Goal: Use online tool/utility: Utilize a website feature to perform a specific function

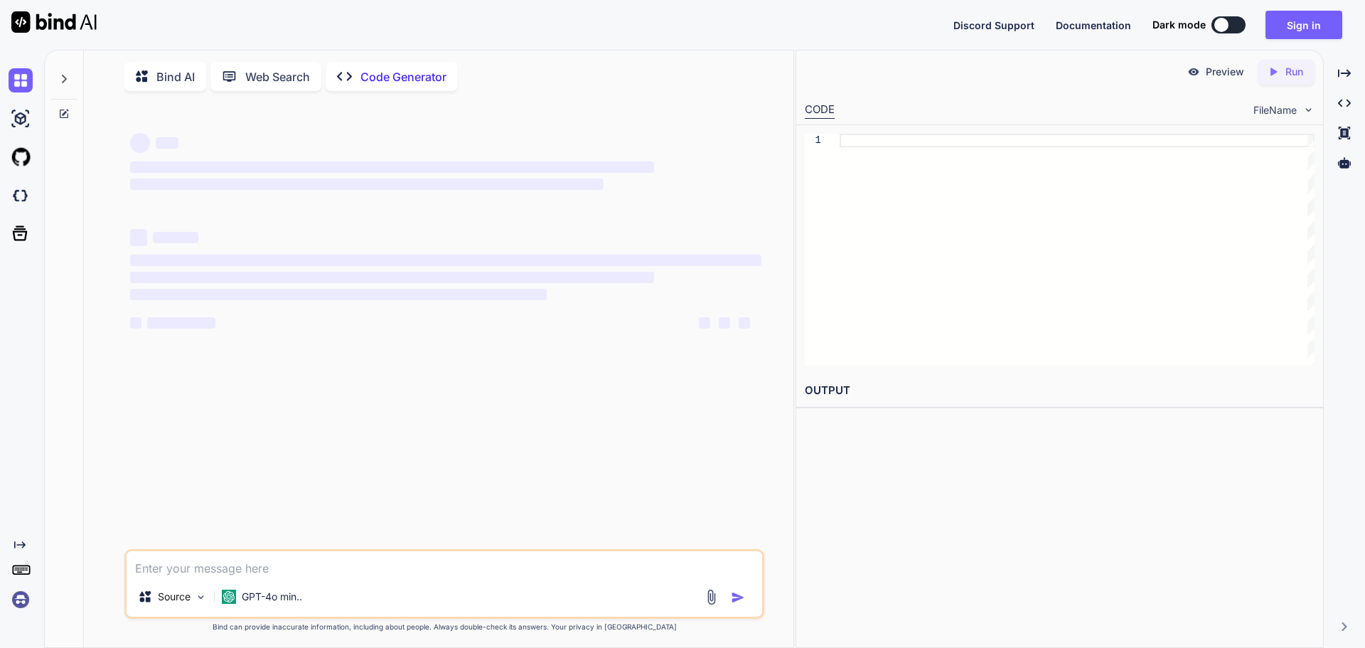
type textarea "x"
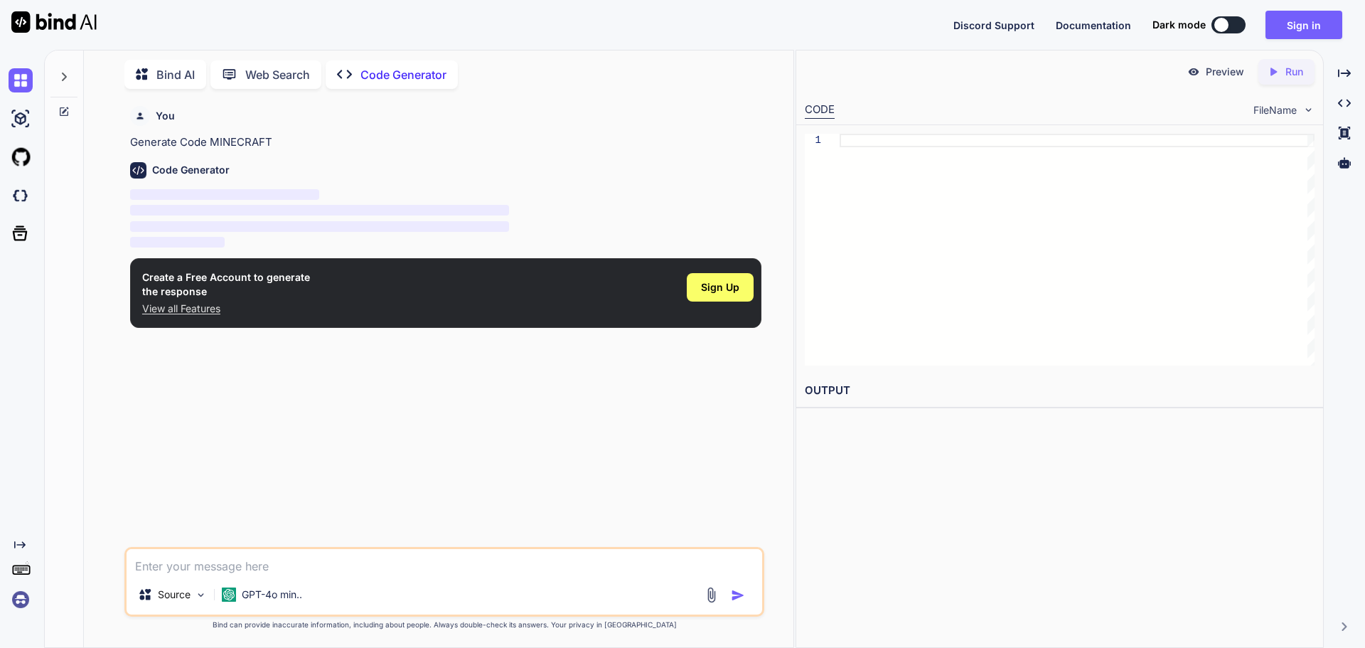
click at [380, 543] on div "You Generate Code MINECRAFT Code Generator ‌ ‌ ‌ ‌ Create a Free Account to gen…" at bounding box center [445, 323] width 637 height 446
click at [371, 557] on textarea at bounding box center [445, 562] width 636 height 26
type textarea "M"
type textarea "x"
type textarea "MI"
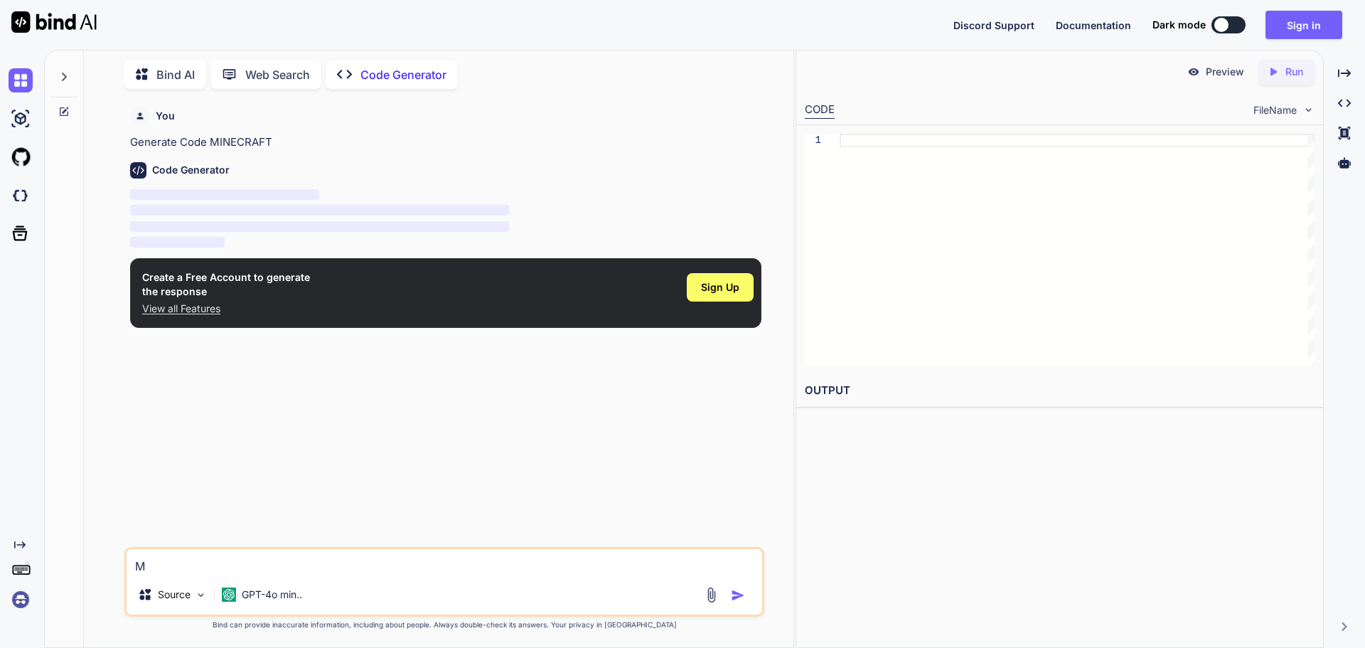
type textarea "x"
type textarea "MIN"
type textarea "x"
type textarea "MINE"
type textarea "x"
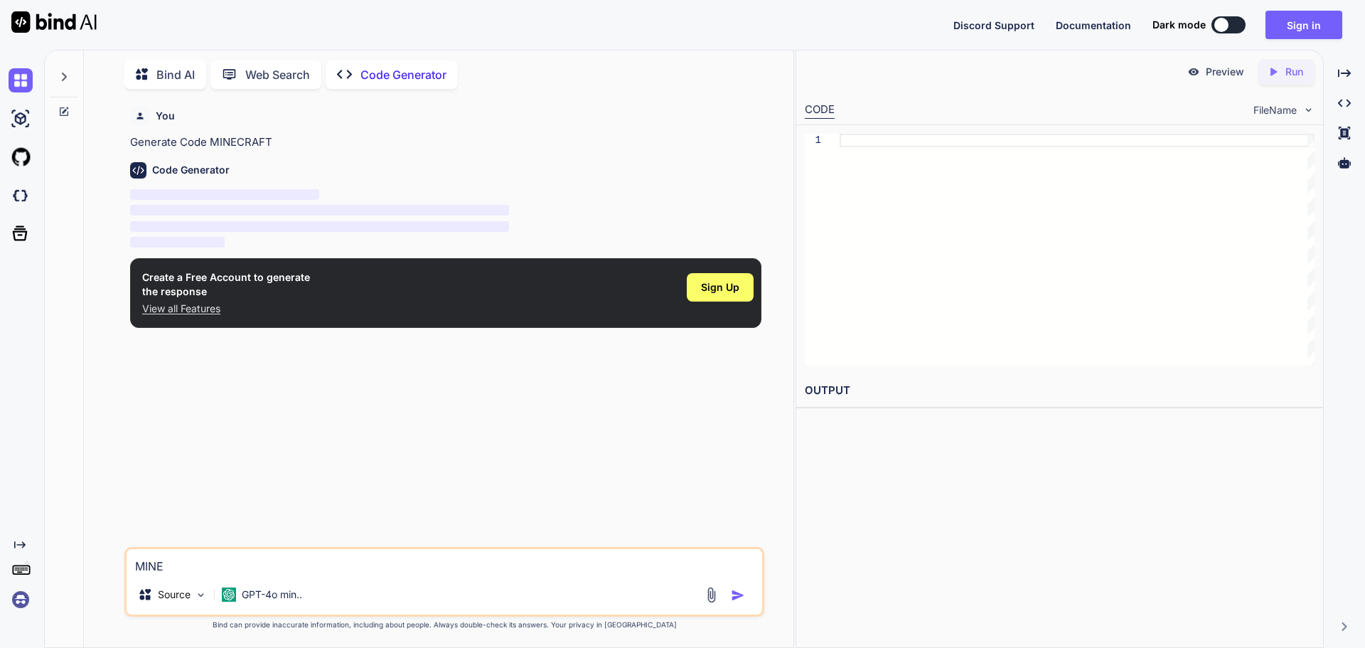
type textarea "MINEC"
type textarea "x"
type textarea "MINECR"
type textarea "x"
type textarea "MINECRA"
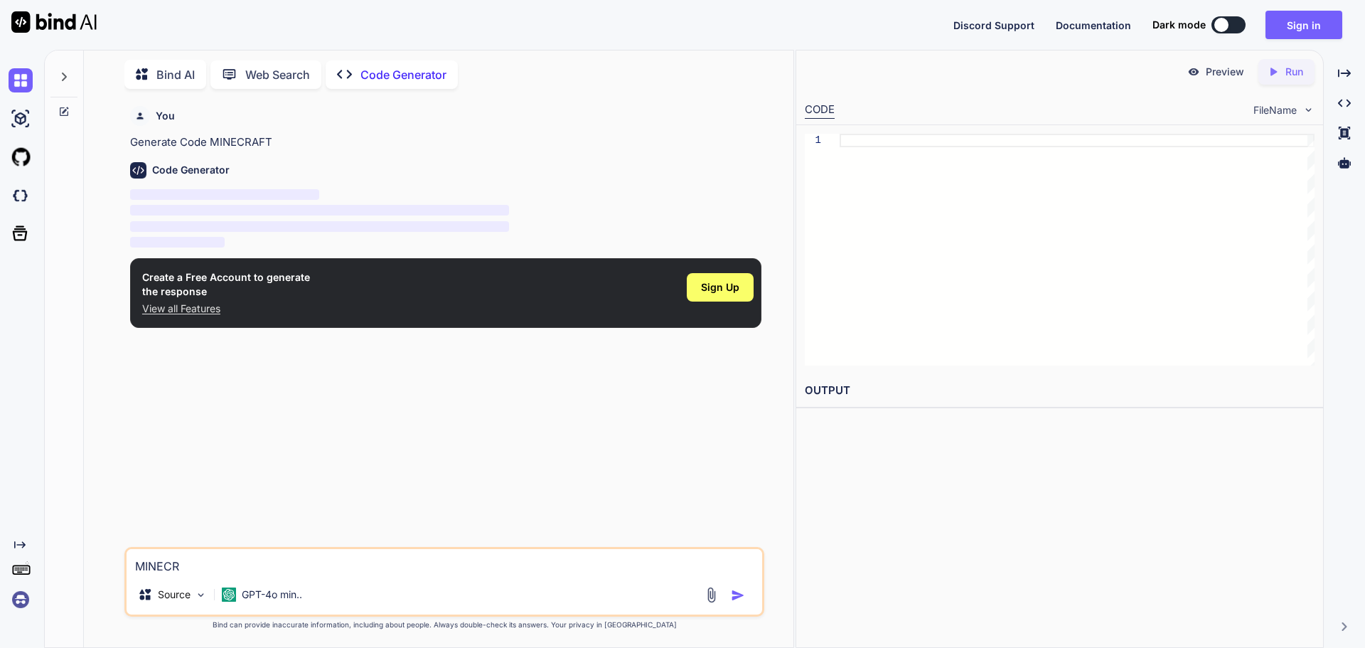
type textarea "x"
type textarea "MINECRAF"
type textarea "x"
type textarea "MINECRAFT"
type textarea "x"
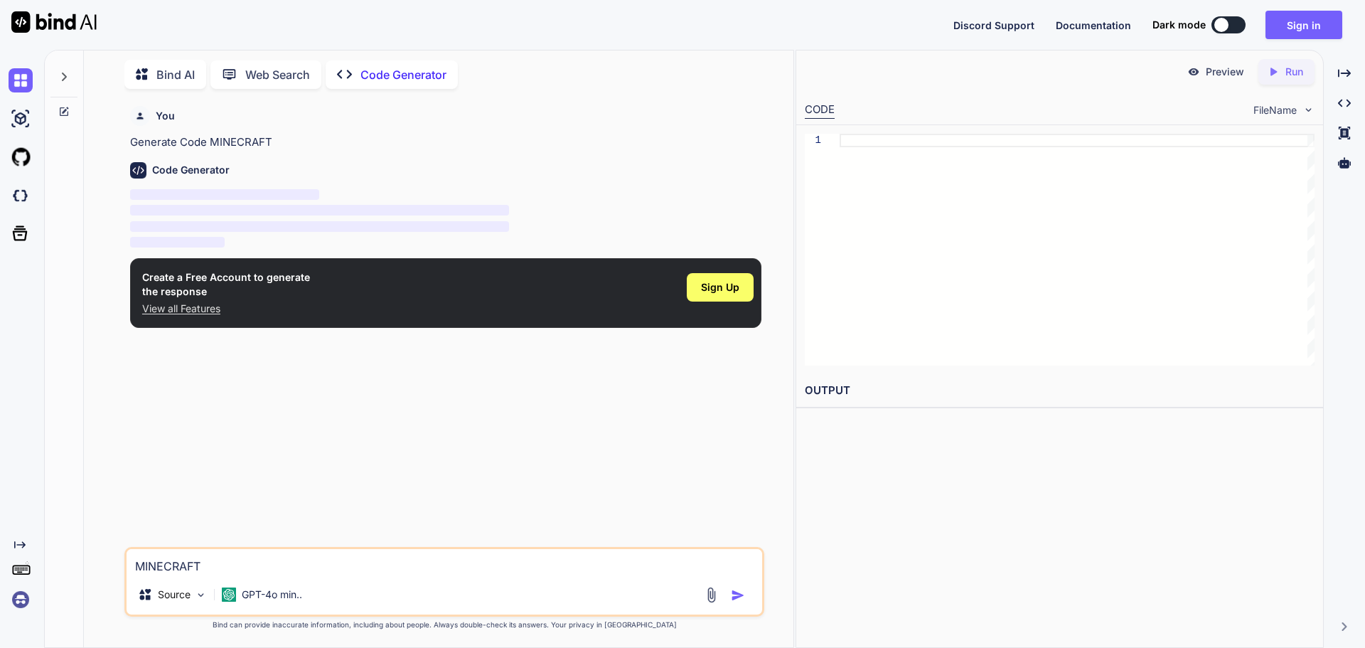
type textarea "MINECRAFT"
type textarea "x"
type textarea "MINECRAFT J"
type textarea "x"
type textarea "MINECRAFT JA"
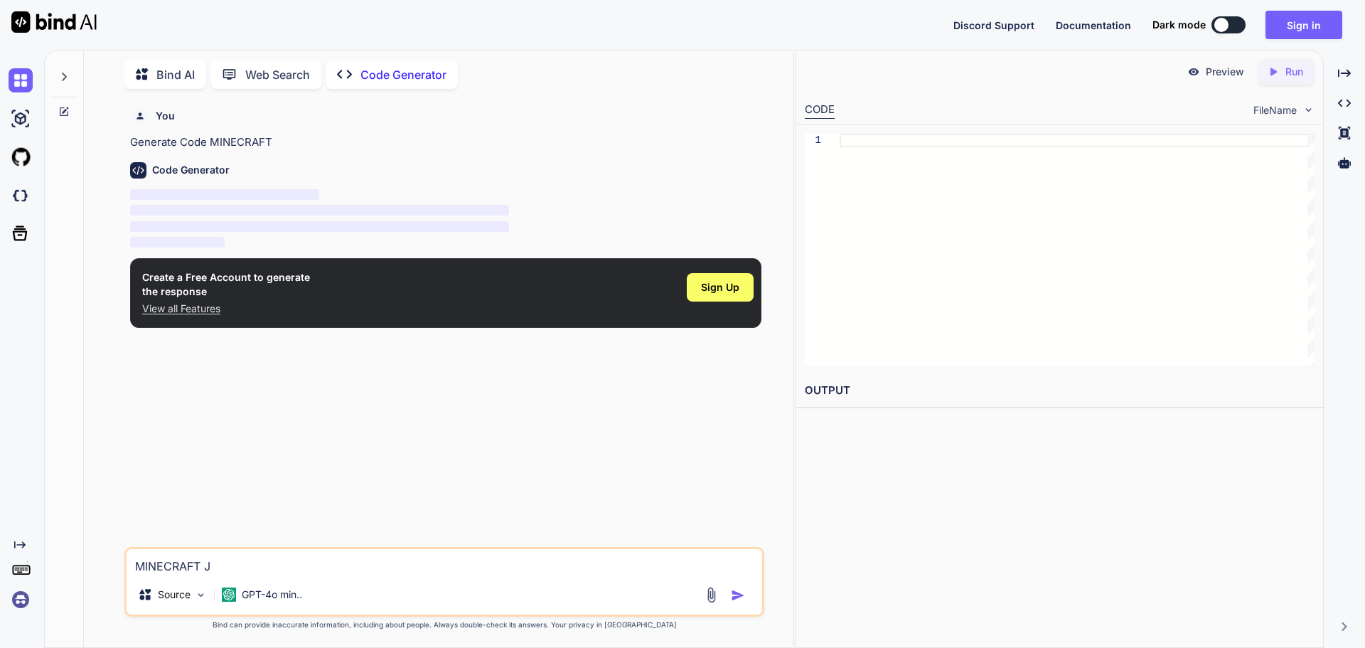
type textarea "x"
type textarea "MINECRAFT JAV"
type textarea "x"
type textarea "MINECRAFT JAVA"
type textarea "x"
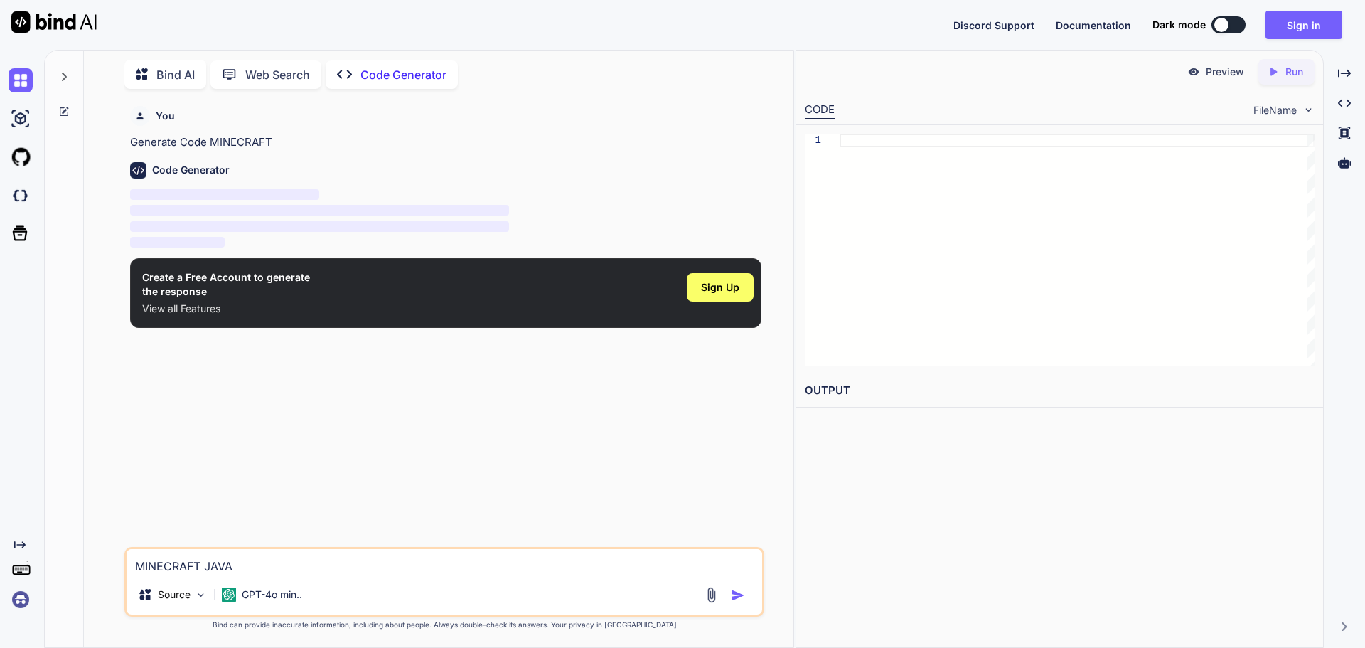
type textarea "MINECRAFT JAVA"
type textarea "x"
type textarea "MINECRAFT JAVA S"
type textarea "x"
type textarea "MINECRAFT JAVA SC"
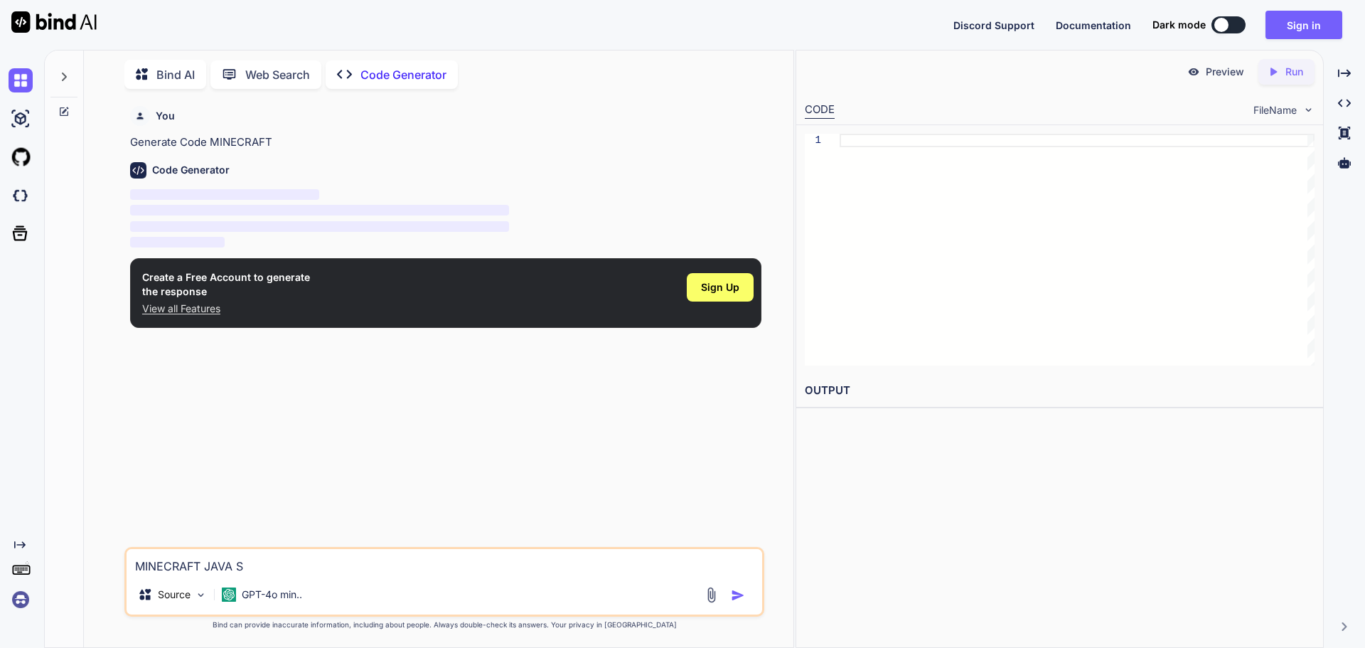
type textarea "x"
type textarea "MINECRAFT JAVA SCR"
type textarea "x"
type textarea "MINECRAFT JAVA SCRI"
type textarea "x"
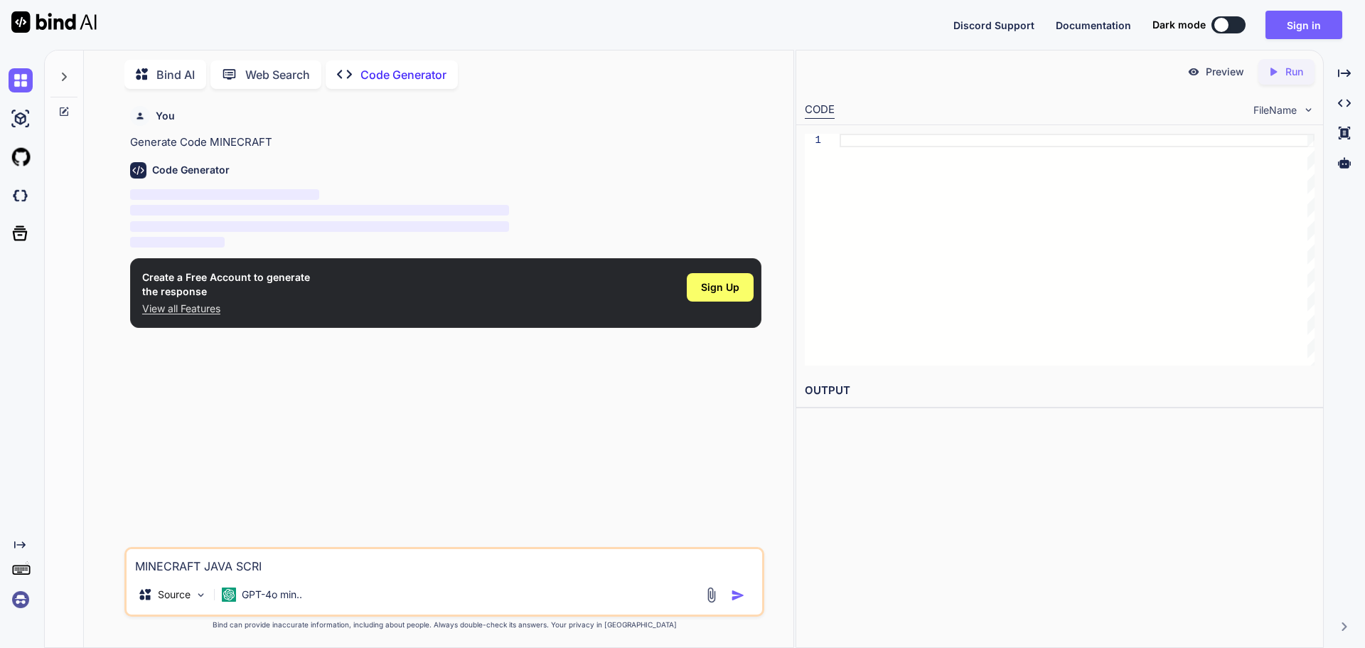
type textarea "MINECRAFT JAVA SCRIP"
type textarea "x"
type textarea "MINECRAFT JAVA SCRIPT"
type textarea "x"
type textarea "MINECRAFT JAVA SCRIPT"
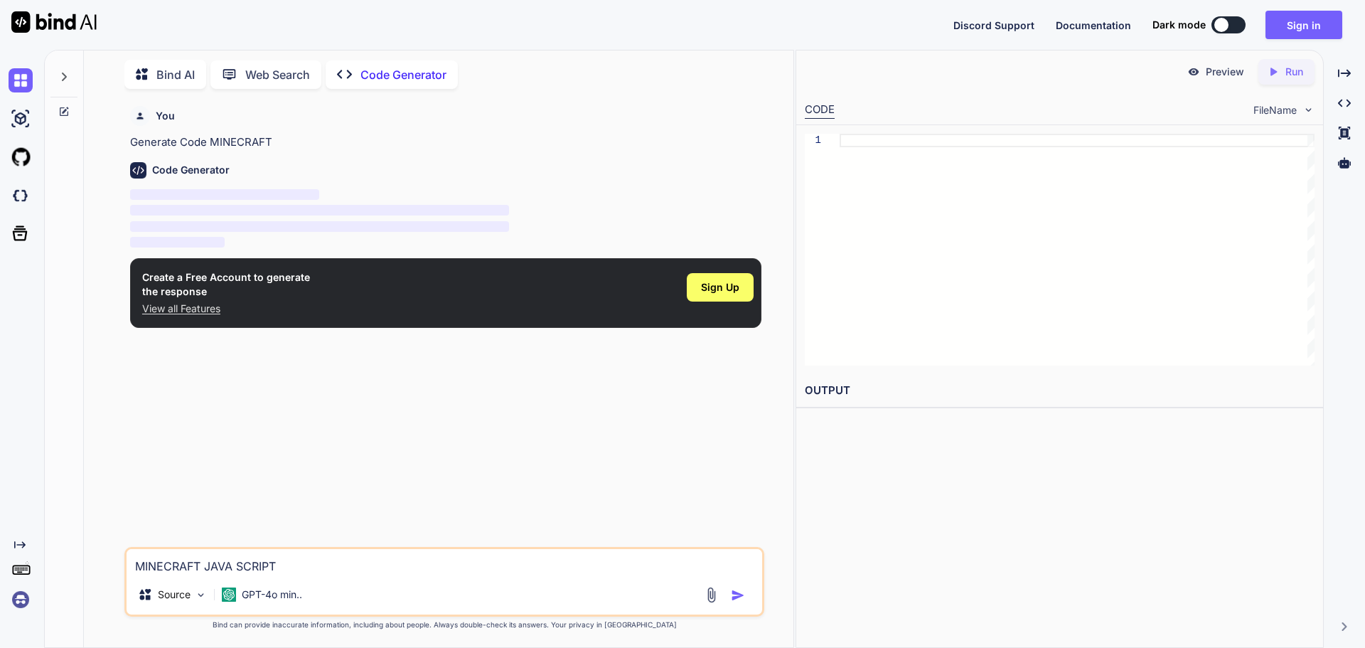
click at [731, 594] on img "button" at bounding box center [738, 595] width 14 height 14
drag, startPoint x: 410, startPoint y: 287, endPoint x: 9, endPoint y: 515, distance: 461.0
click at [9, 515] on div "Created with Pixso. Bind AI Web Search Created with Pixso. Code Generator You G…" at bounding box center [682, 349] width 1365 height 598
click at [250, 455] on div "You Generate Code MINECRAFT Code Generator ‌ ‌ ‌ ‌ Create a Free Account to gen…" at bounding box center [445, 323] width 637 height 446
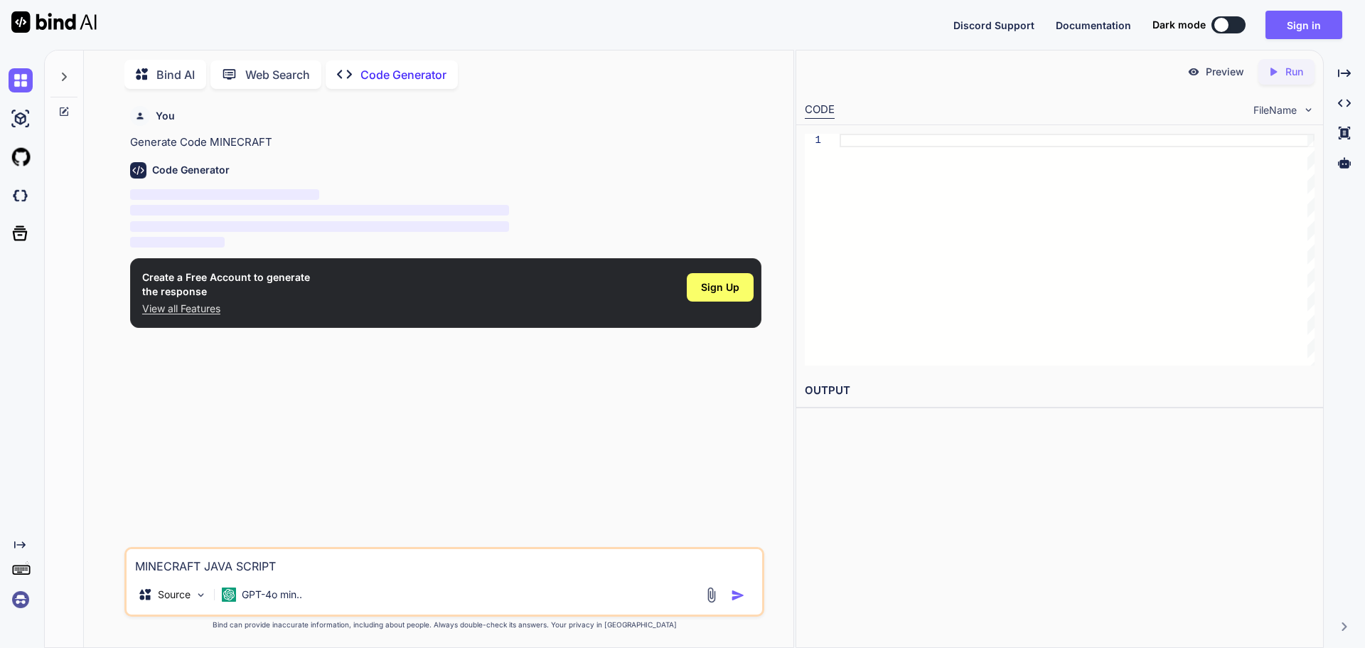
click at [410, 75] on p "Code Generator" at bounding box center [403, 74] width 86 height 17
type textarea "x"
click at [916, 148] on div at bounding box center [1077, 250] width 475 height 232
click at [919, 149] on div at bounding box center [1077, 250] width 475 height 232
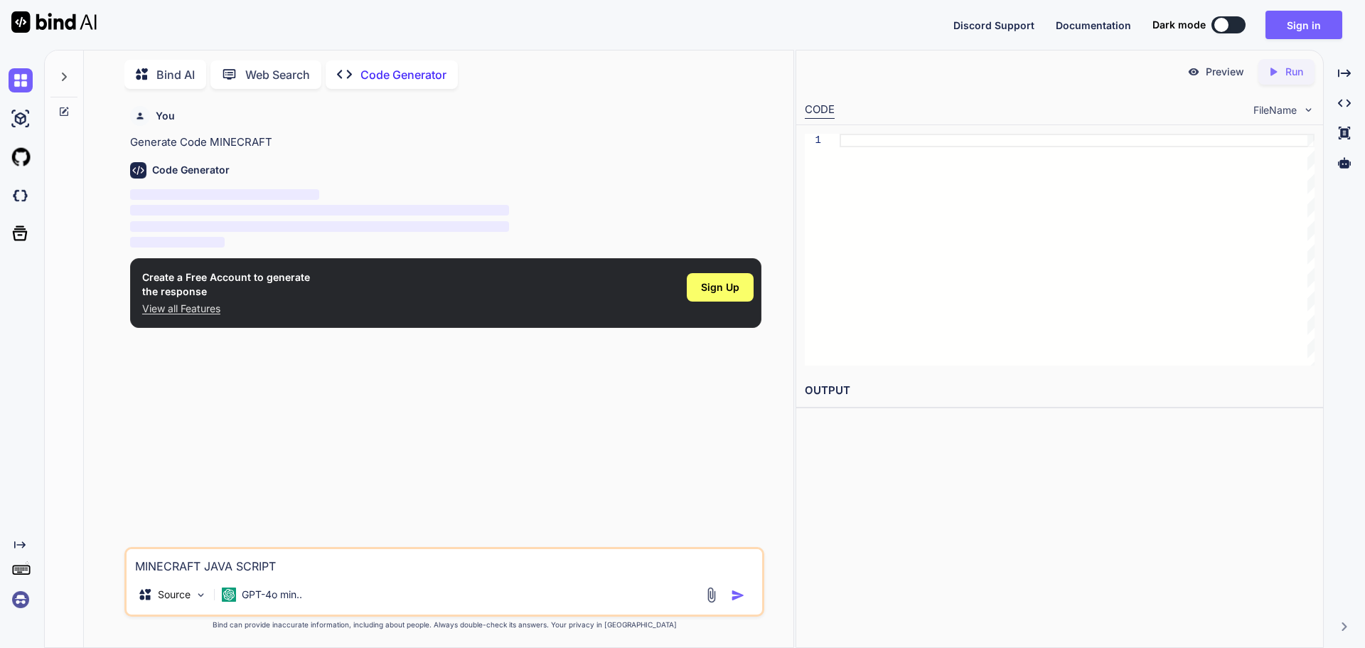
click at [226, 385] on div "You Generate Code MINECRAFT Code Generator ‌ ‌ ‌ ‌ Create a Free Account to gen…" at bounding box center [445, 323] width 637 height 446
click at [869, 129] on div "1" at bounding box center [1059, 249] width 527 height 249
click at [860, 143] on div at bounding box center [1077, 250] width 475 height 232
click at [733, 594] on img "button" at bounding box center [738, 595] width 14 height 14
click at [730, 595] on div at bounding box center [727, 595] width 48 height 16
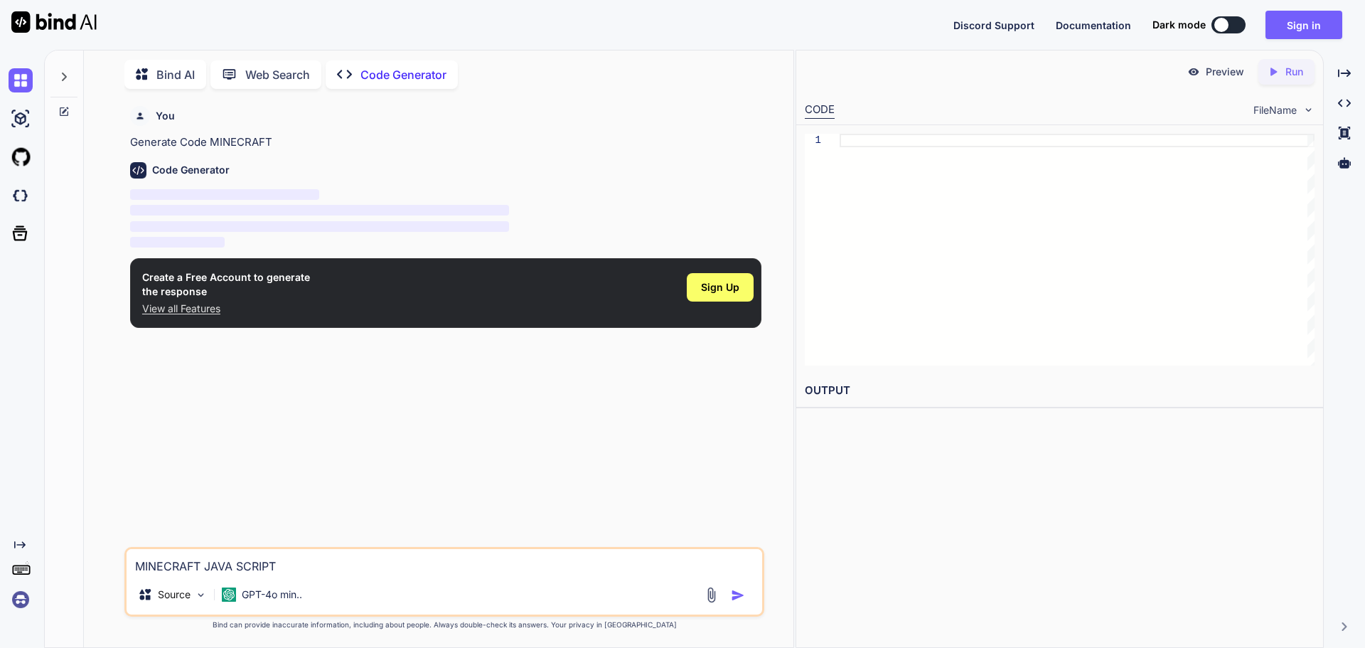
click at [859, 155] on div at bounding box center [1077, 250] width 475 height 232
type textarea "M"
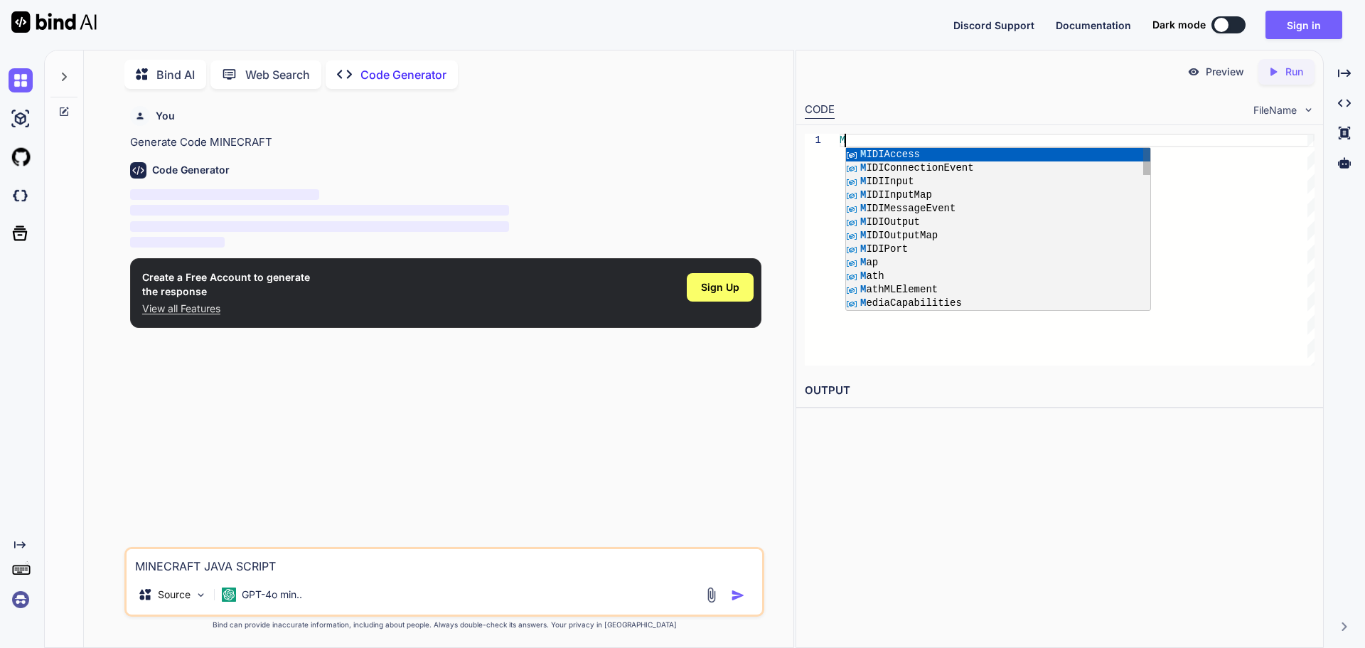
type textarea "x"
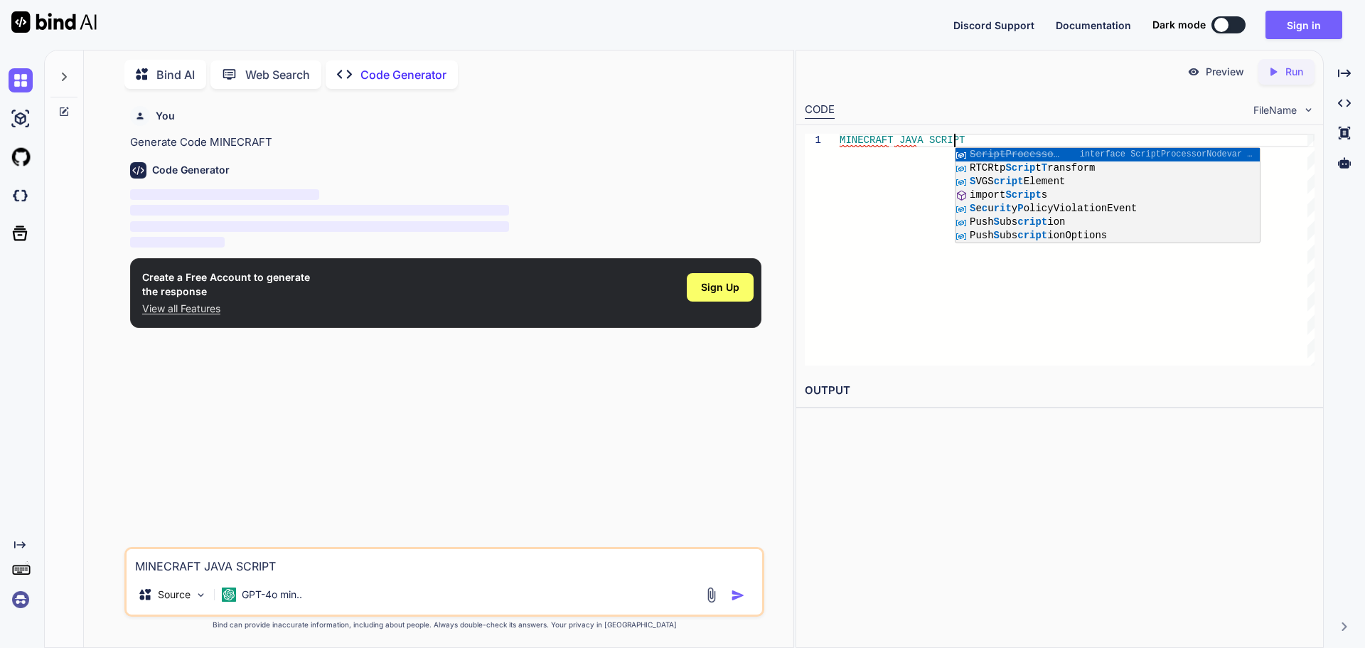
type textarea "MINECRAFT JAVA ScriptProcessorNode"
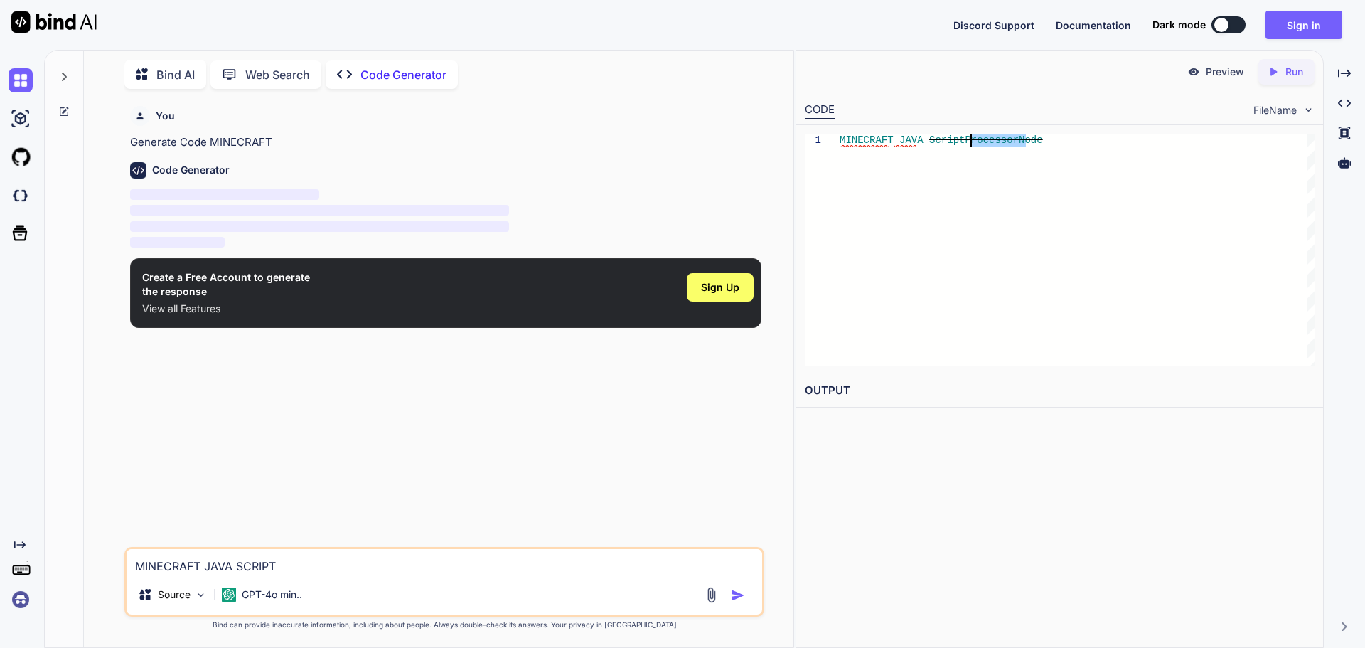
drag, startPoint x: 1052, startPoint y: 135, endPoint x: 625, endPoint y: 218, distance: 435.2
click at [840, 218] on div "MINECRAFT JAVA ScriptProcessorNode" at bounding box center [1077, 250] width 475 height 232
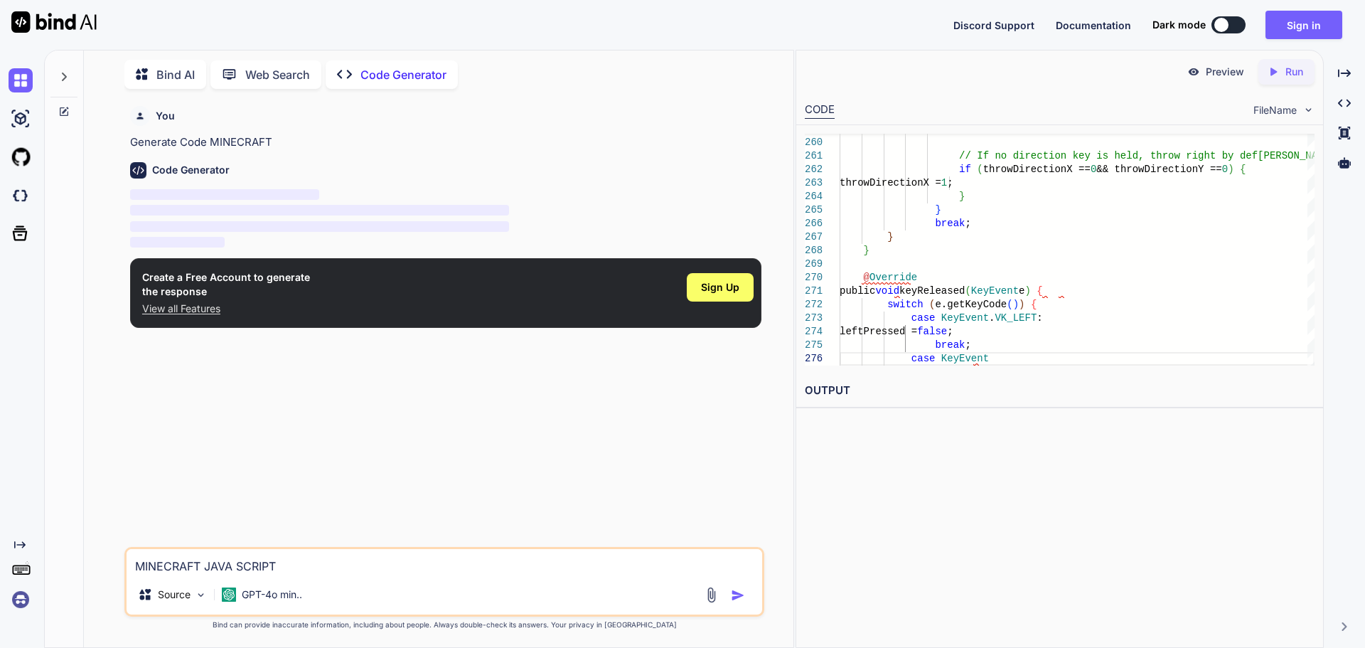
click at [613, 482] on div "You Generate Code MINECRAFT Code Generator ‌ ‌ ‌ ‌ Create a Free Account to gen…" at bounding box center [445, 323] width 637 height 446
click at [946, 446] on div "Preview Created with Pixso. Run CODE FileName 259 260 261 262 263 264 265 266 2…" at bounding box center [1060, 349] width 528 height 598
click at [950, 444] on div "Preview Created with Pixso. Run CODE FileName 259 260 261 262 263 264 265 266 2…" at bounding box center [1060, 349] width 528 height 598
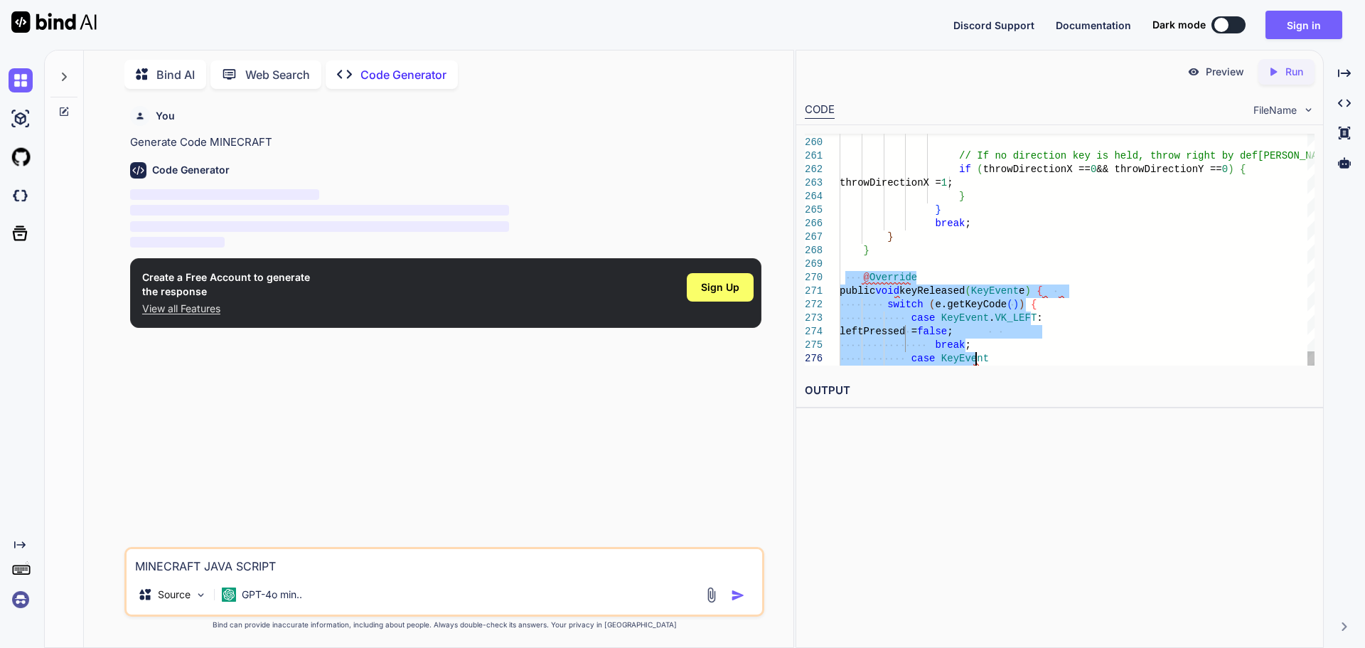
drag, startPoint x: 845, startPoint y: 276, endPoint x: 1103, endPoint y: 424, distance: 297.8
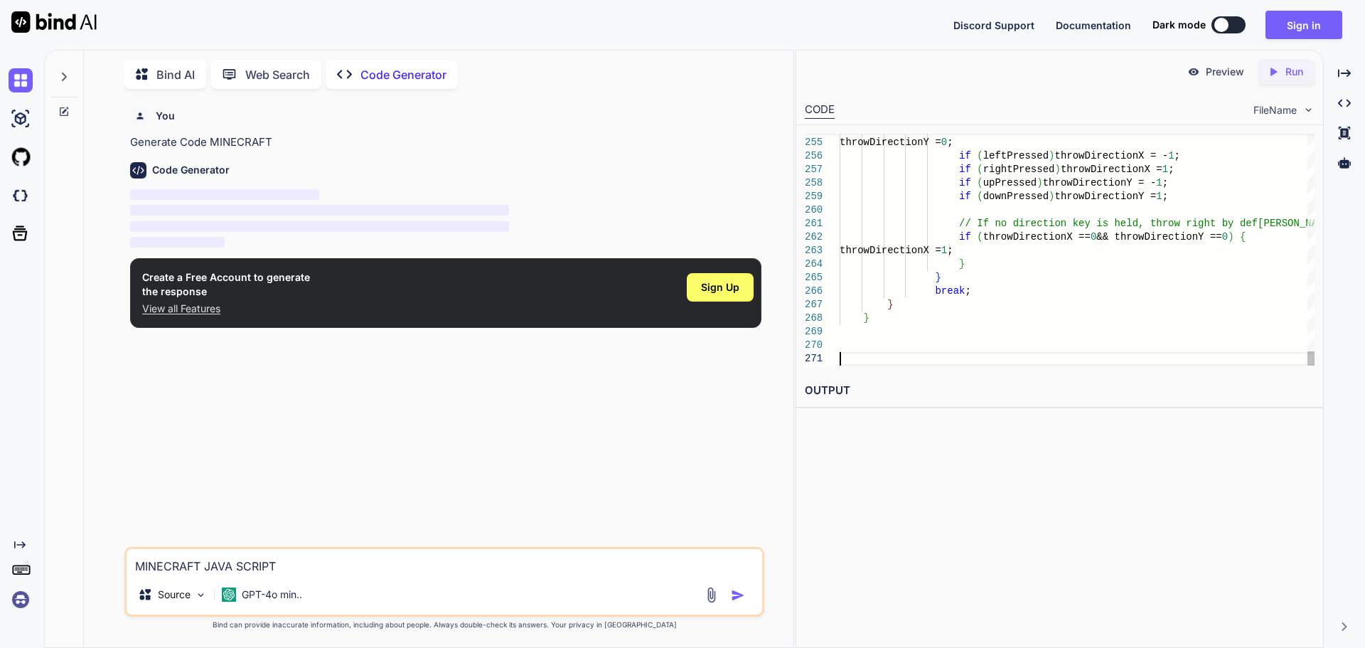
scroll to position [40, 0]
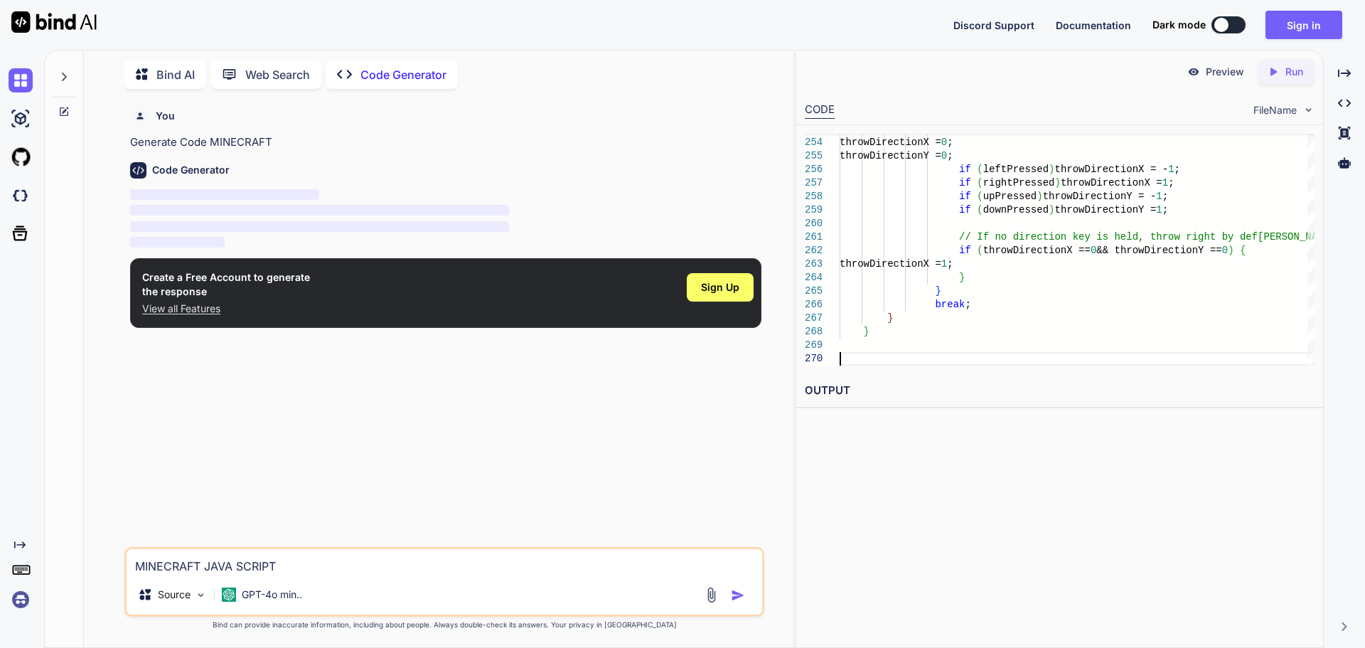
type textarea "}"
click at [533, 374] on div "You Generate Code MINECRAFT Code Generator ‌ ‌ ‌ ‌ Create a Free Account to gen…" at bounding box center [445, 323] width 637 height 446
click at [1278, 53] on div "Preview Created with Pixso. Run" at bounding box center [1059, 71] width 527 height 43
click at [1275, 64] on div "Created with Pixso. Run" at bounding box center [1286, 72] width 56 height 26
